Goal: Use online tool/utility: Utilize a website feature to perform a specific function

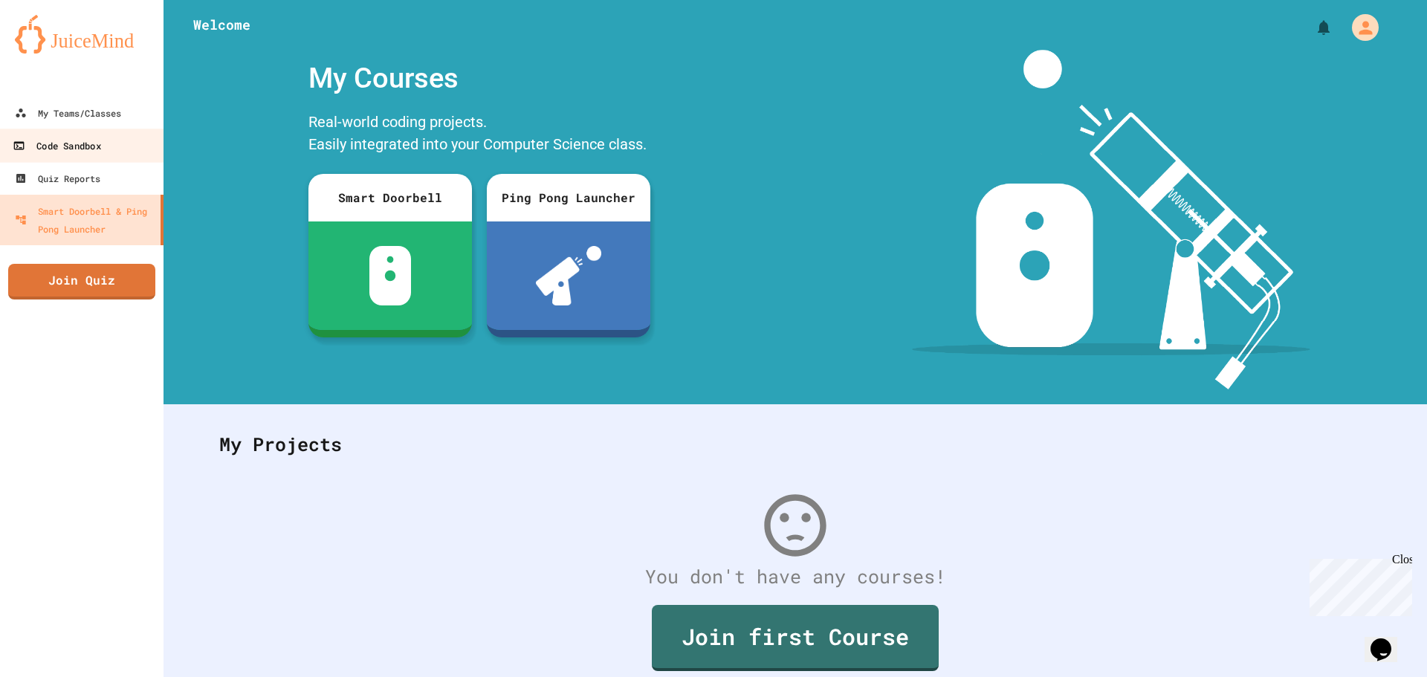
click at [117, 158] on link "Code Sandbox" at bounding box center [82, 145] width 169 height 33
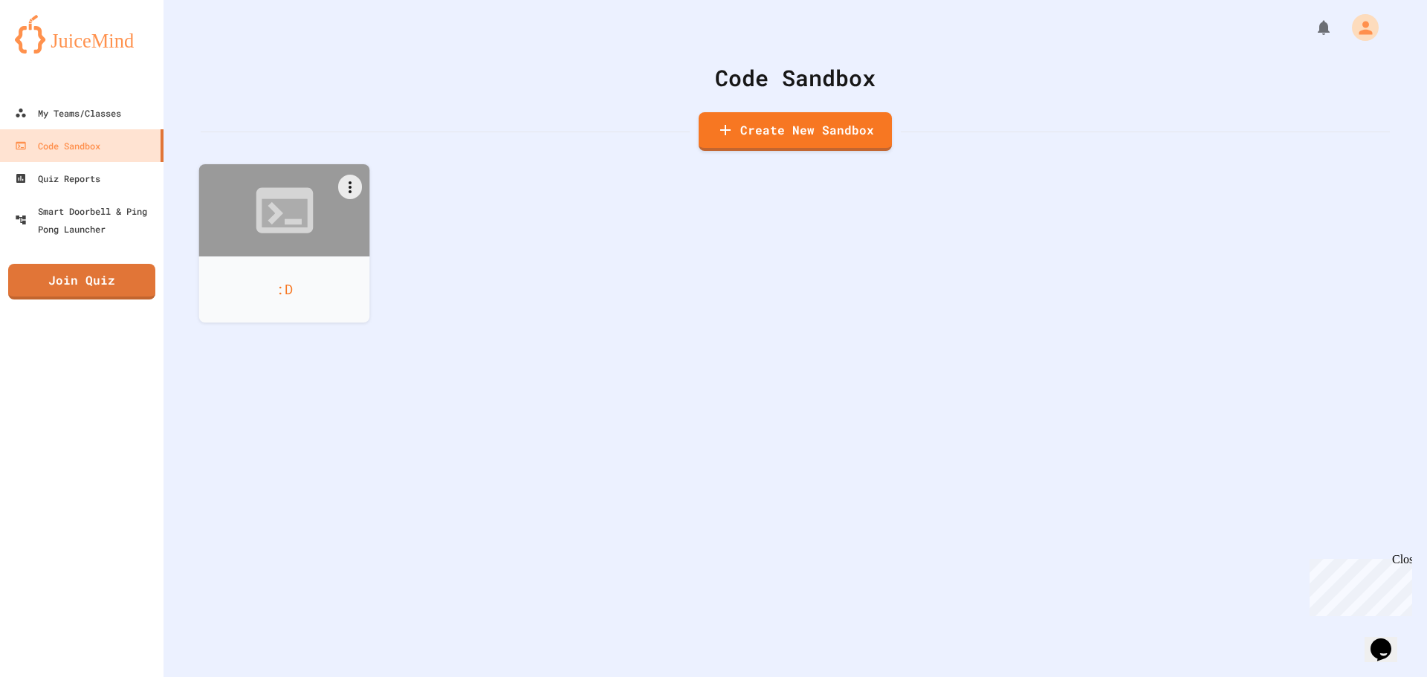
click at [275, 254] on div at bounding box center [284, 210] width 171 height 92
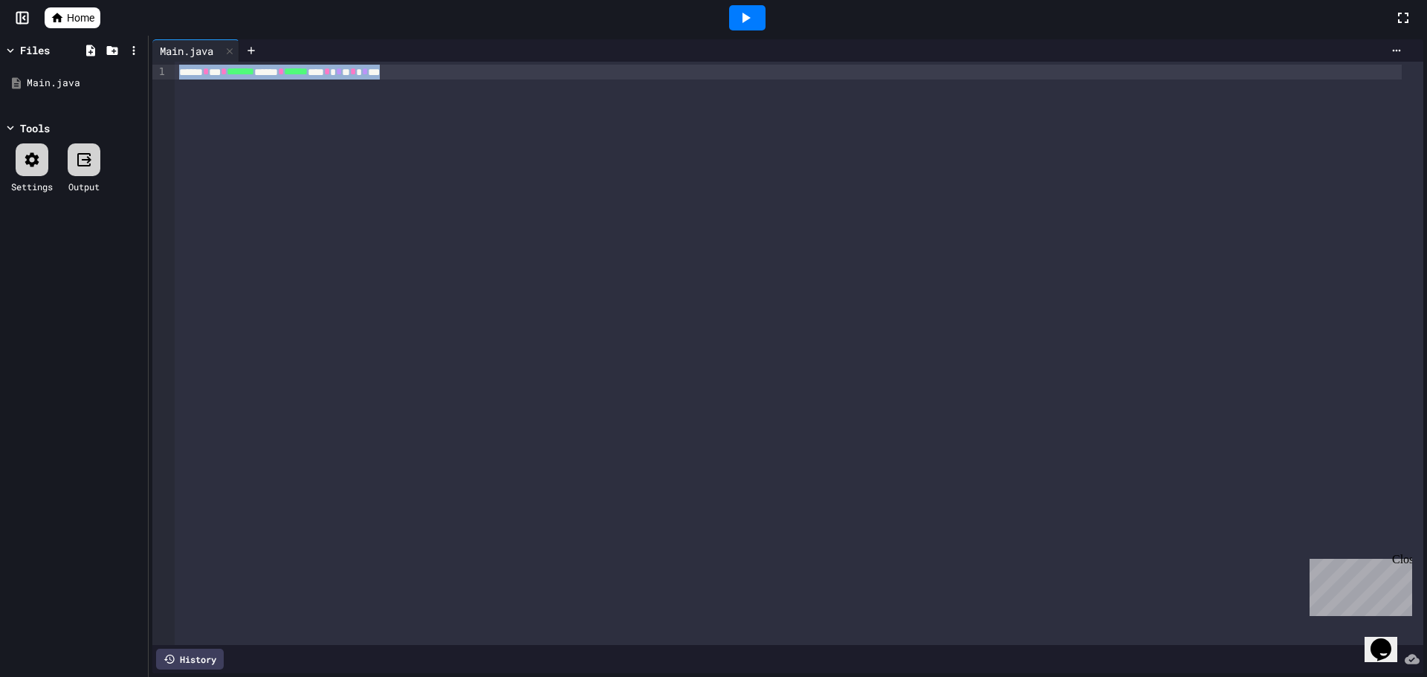
drag, startPoint x: 513, startPoint y: 224, endPoint x: 0, endPoint y: -16, distance: 566.2
click at [0, 0] on html "We are updating our servers at 9:30PM EST [DATE]. [PERSON_NAME] should continue…" at bounding box center [713, 338] width 1427 height 677
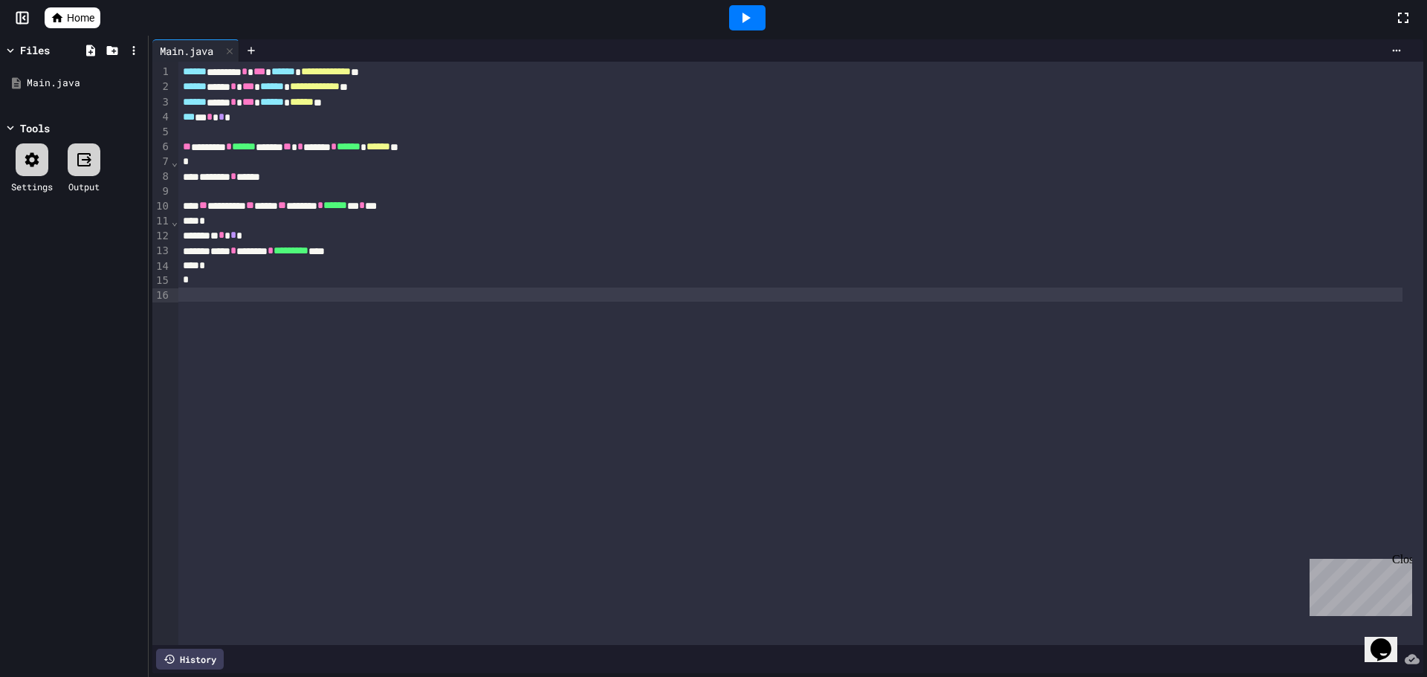
click at [729, 12] on div at bounding box center [747, 17] width 36 height 25
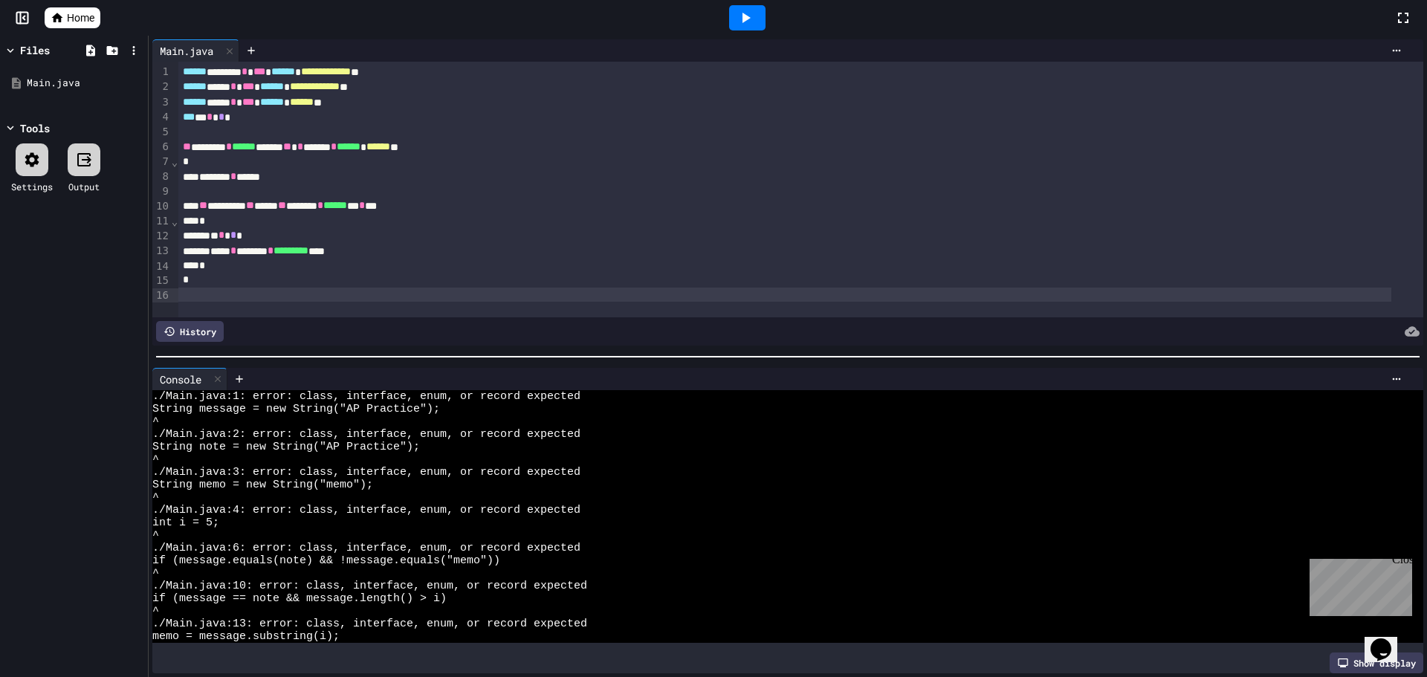
scroll to position [76, 0]
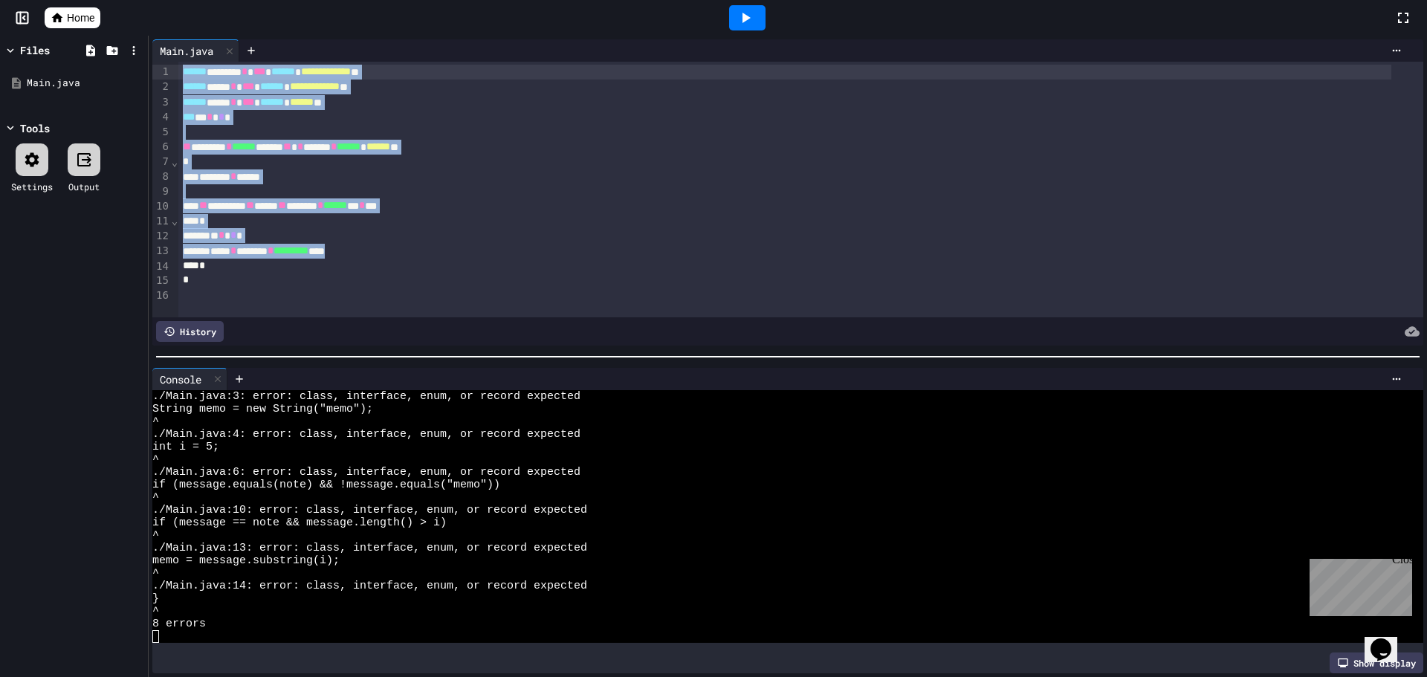
drag, startPoint x: 519, startPoint y: 250, endPoint x: 0, endPoint y: -74, distance: 612.2
click at [0, 0] on html "**********" at bounding box center [713, 338] width 1427 height 677
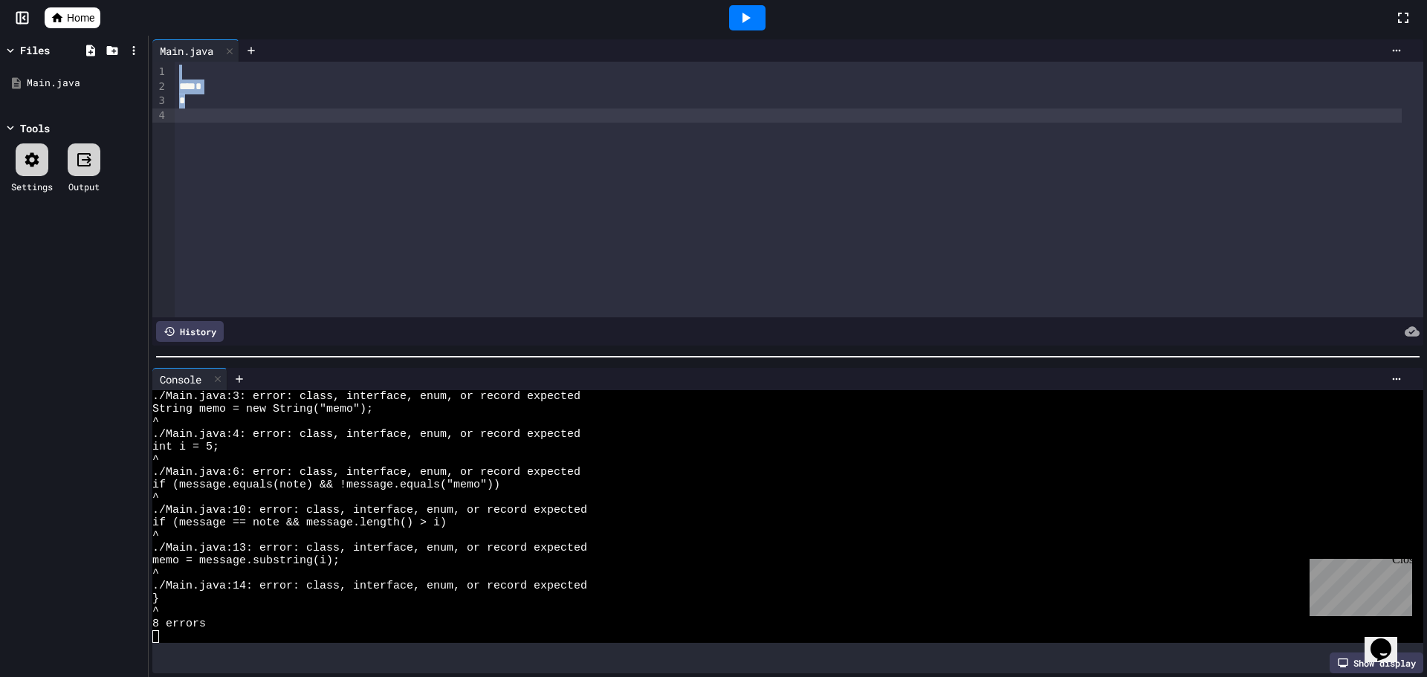
drag, startPoint x: 184, startPoint y: 118, endPoint x: 118, endPoint y: -41, distance: 172.2
click at [118, 0] on html "We are updating our servers at 9:30PM EST [DATE]. [PERSON_NAME] should continue…" at bounding box center [713, 338] width 1427 height 677
drag, startPoint x: 200, startPoint y: 74, endPoint x: 89, endPoint y: 77, distance: 110.8
click at [89, 77] on div "Files Main.java Tools Settings Output Main.java Selection deleted 9 1 › *** ***…" at bounding box center [713, 356] width 1427 height 641
drag, startPoint x: 945, startPoint y: 315, endPoint x: 947, endPoint y: 331, distance: 16.5
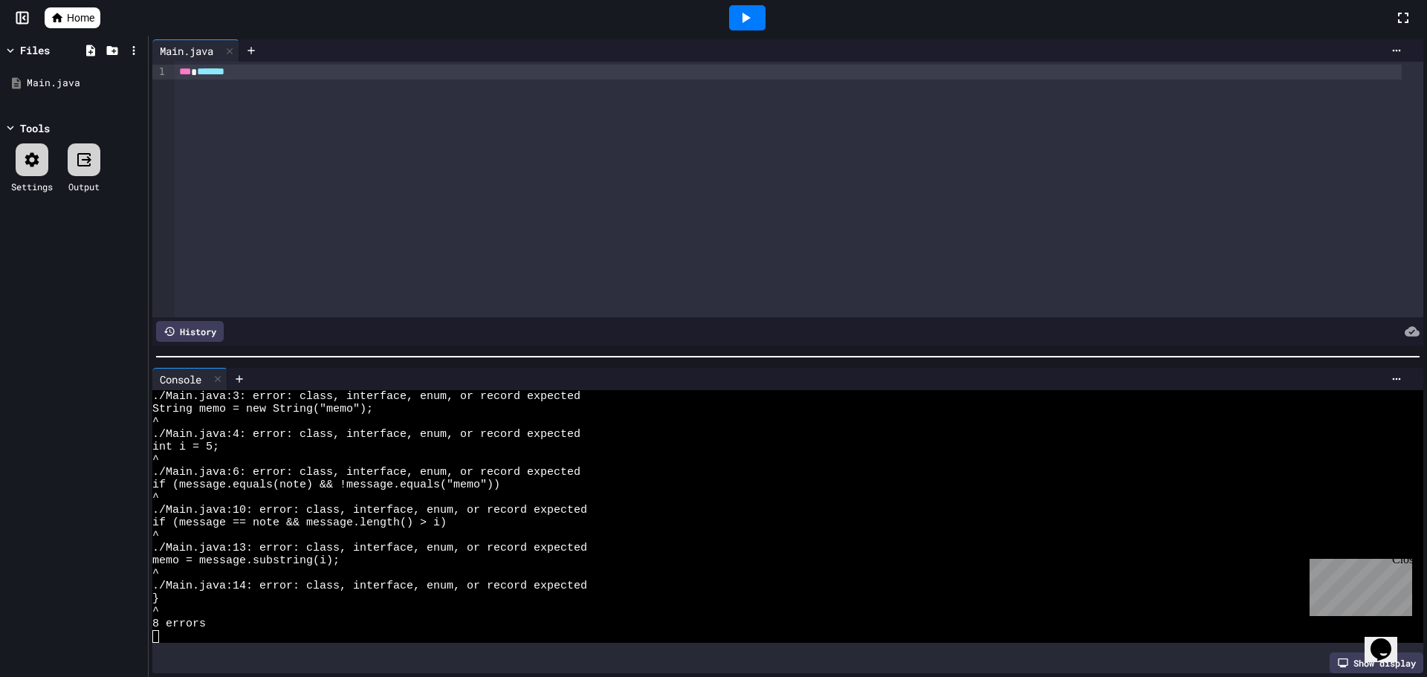
click at [947, 331] on div at bounding box center [822, 331] width 1196 height 21
click at [1399, 558] on div "Close" at bounding box center [1401, 562] width 19 height 19
